Goal: Task Accomplishment & Management: Manage account settings

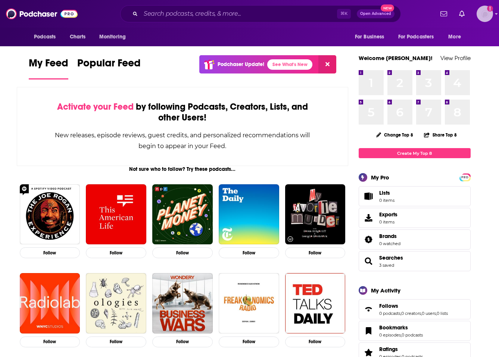
click at [483, 16] on img "Logged in as rossmgreen" at bounding box center [485, 14] width 16 height 16
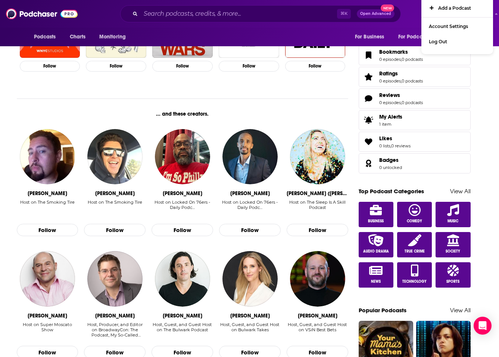
scroll to position [162, 0]
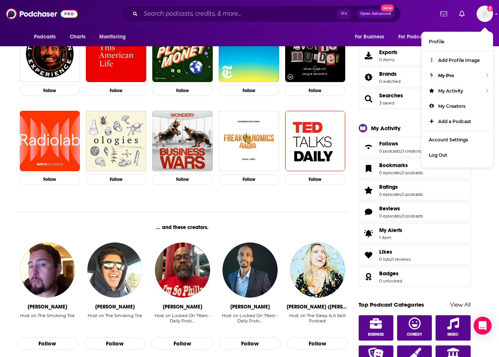
click at [336, 305] on div "[PERSON_NAME] ([PERSON_NAME])" at bounding box center [318, 307] width 62 height 6
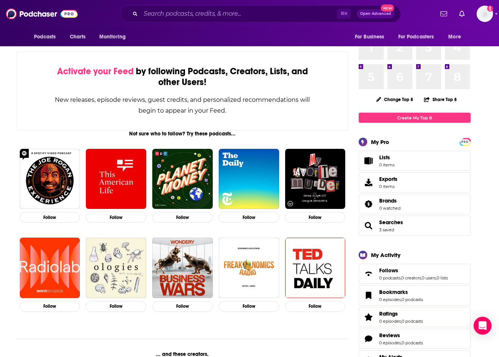
scroll to position [0, 0]
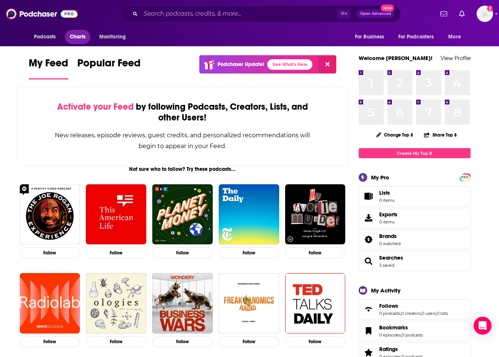
click at [74, 38] on span "Charts" at bounding box center [78, 37] width 16 height 10
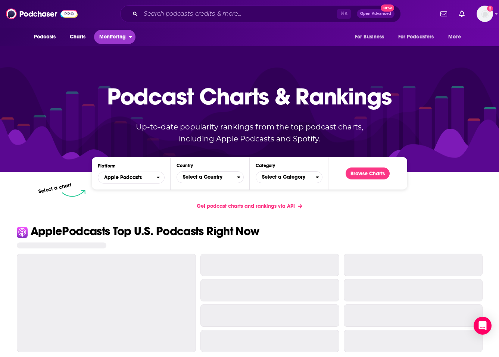
click at [109, 37] on span "Monitoring" at bounding box center [112, 37] width 27 height 10
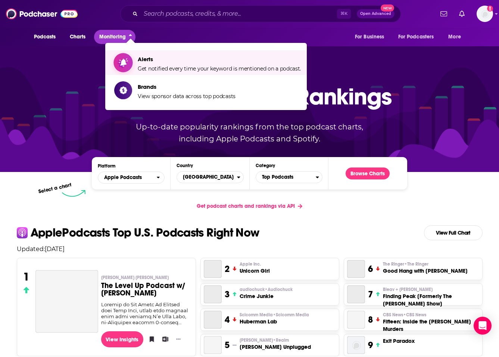
click at [133, 68] on link "Alerts Get notified every time your keyword is mentioned on a podcast." at bounding box center [207, 62] width 187 height 19
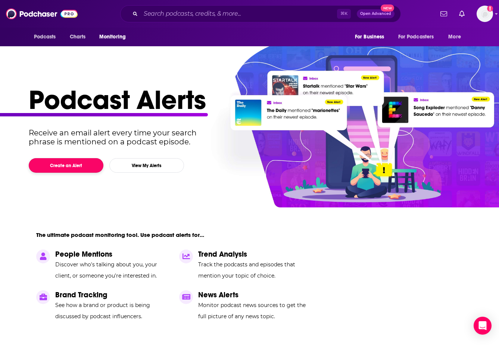
click at [60, 165] on button "Create an Alert" at bounding box center [66, 165] width 75 height 15
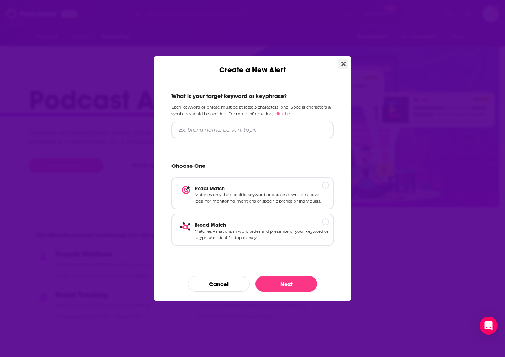
click at [343, 65] on icon "Close" at bounding box center [343, 64] width 4 height 6
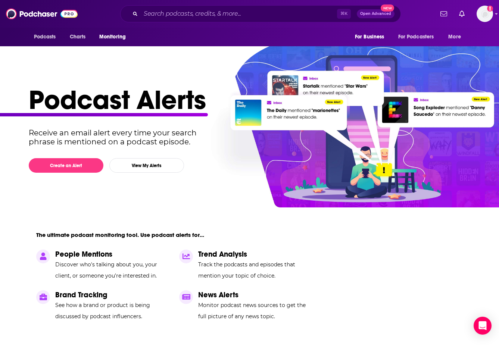
click at [145, 182] on div "Podcast Alerts Receive an email alert every time your search phrase is mentione…" at bounding box center [247, 226] width 436 height 284
click at [145, 166] on button "View My Alerts" at bounding box center [146, 165] width 75 height 15
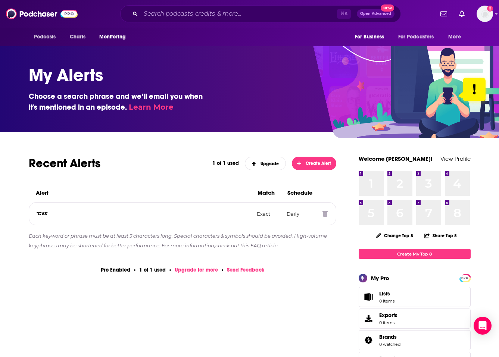
scroll to position [28, 0]
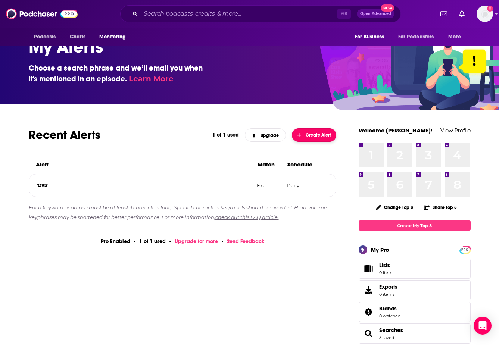
click at [310, 137] on span "Create Alert" at bounding box center [314, 135] width 34 height 5
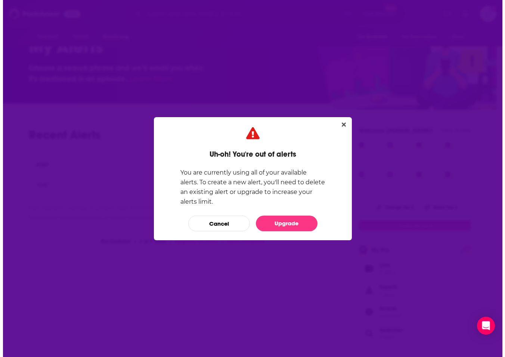
scroll to position [0, 0]
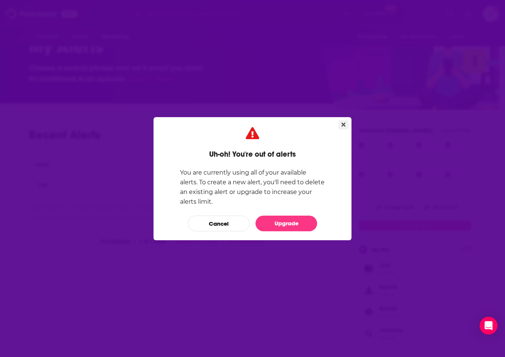
click at [341, 125] on button "Close" at bounding box center [343, 124] width 10 height 9
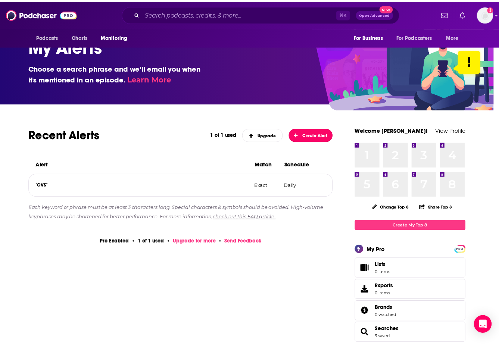
scroll to position [28, 0]
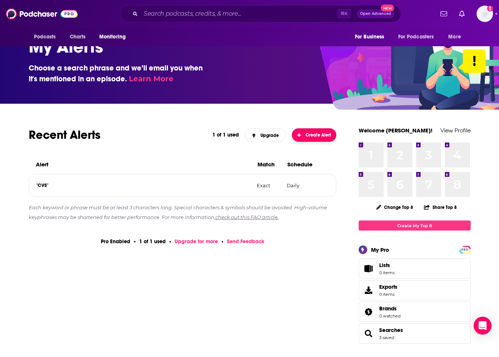
click at [307, 133] on span "Create Alert" at bounding box center [314, 135] width 34 height 5
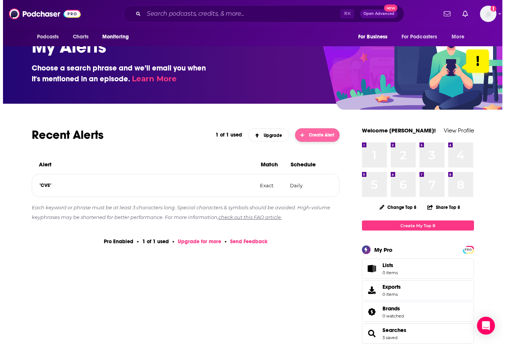
scroll to position [0, 0]
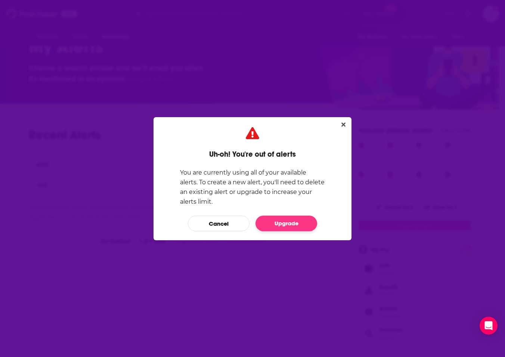
click at [273, 223] on link "Upgrade" at bounding box center [286, 224] width 62 height 16
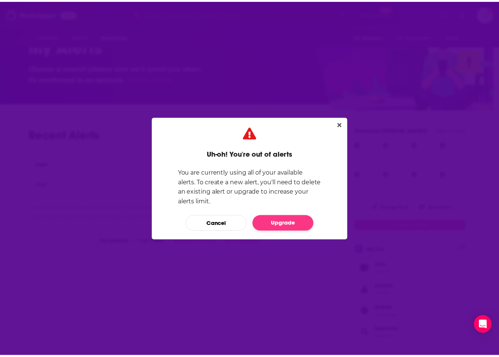
scroll to position [28, 0]
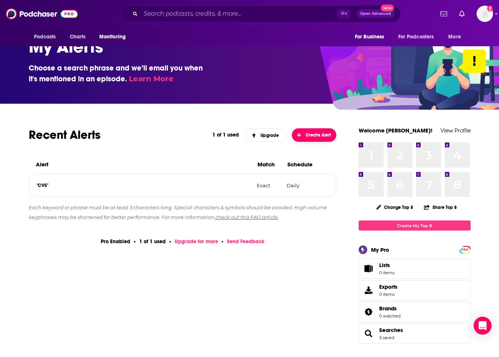
click at [309, 138] on span "Create Alert" at bounding box center [314, 135] width 34 height 5
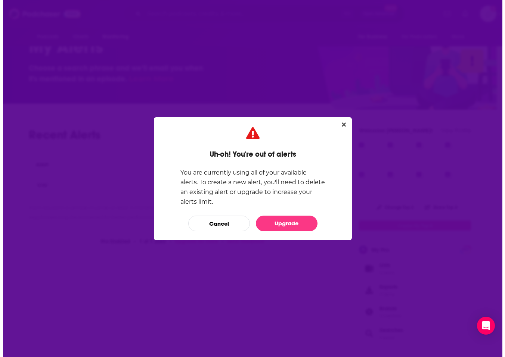
scroll to position [0, 0]
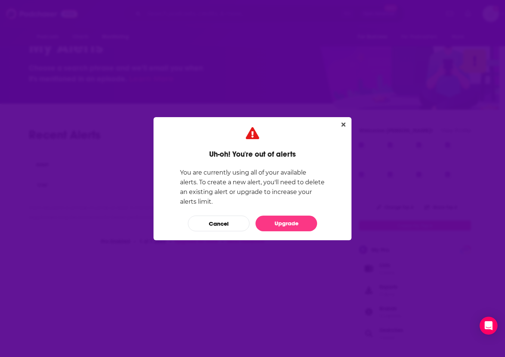
click at [288, 196] on p "You are currently using all of your available alerts. To create a new alert, yo…" at bounding box center [252, 187] width 145 height 39
click at [286, 221] on link "Upgrade" at bounding box center [286, 224] width 62 height 16
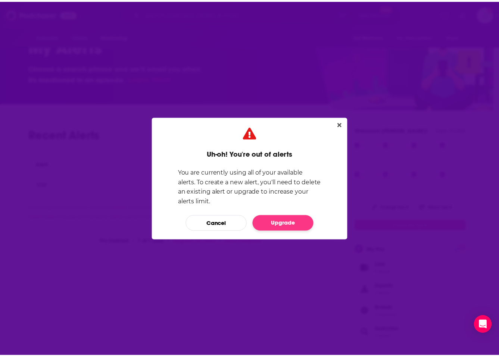
scroll to position [28, 0]
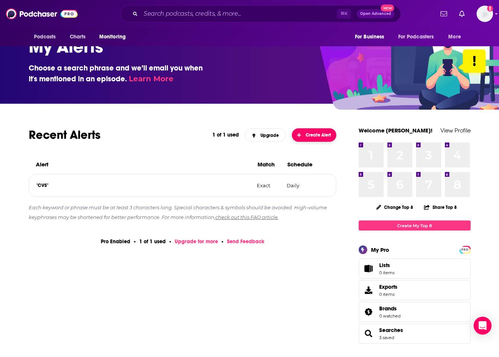
click at [308, 135] on span "Create Alert" at bounding box center [314, 135] width 34 height 5
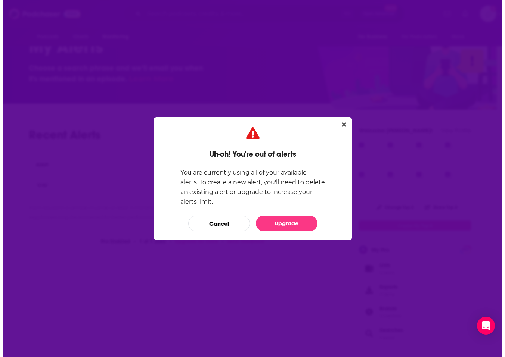
scroll to position [0, 0]
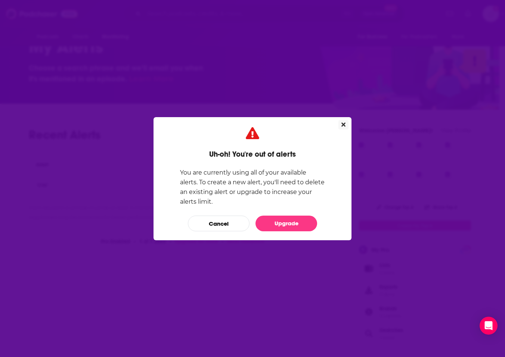
click at [339, 123] on button "Close" at bounding box center [343, 124] width 10 height 9
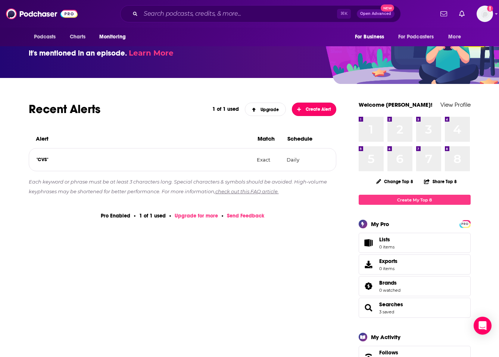
scroll to position [55, 0]
